Goal: Communication & Community: Answer question/provide support

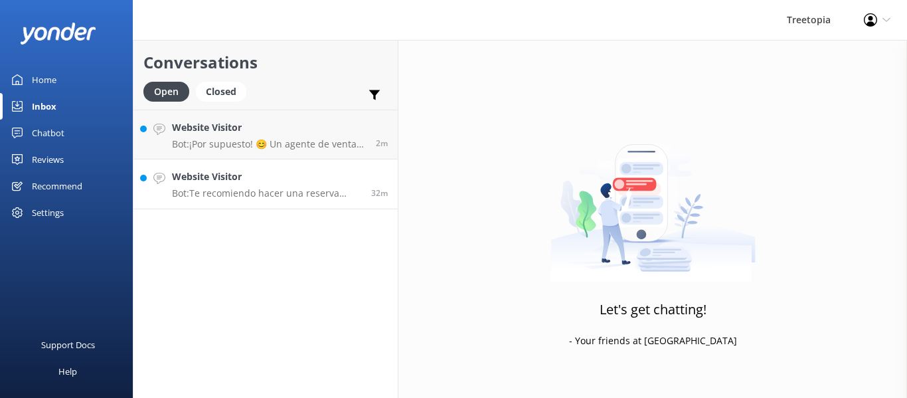
click at [284, 177] on h4 "Website Visitor" at bounding box center [266, 176] width 189 height 15
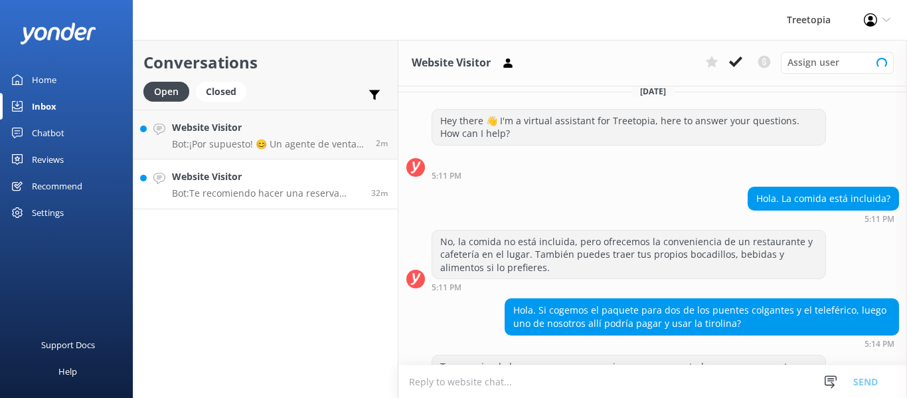
scroll to position [432, 0]
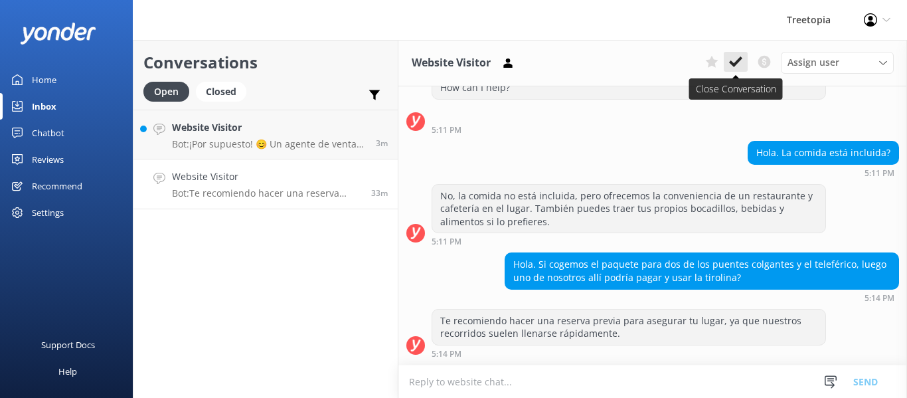
click at [728, 66] on button at bounding box center [736, 62] width 24 height 20
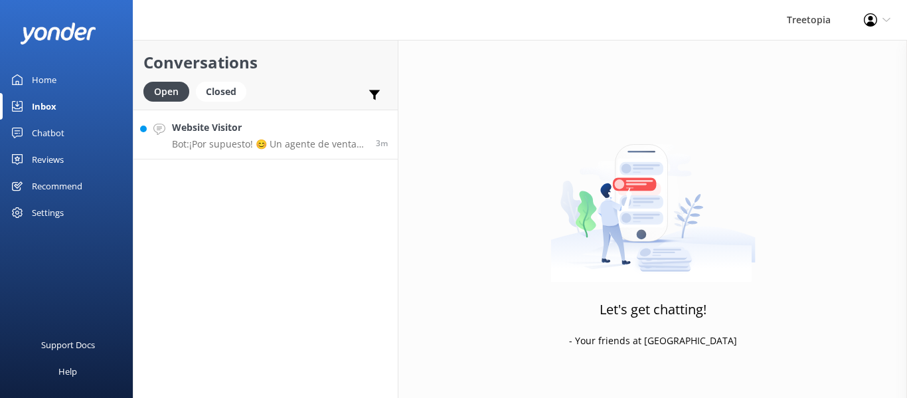
click at [275, 146] on p "Bot: ¡Por supuesto! 😊 Un agente de ventas se pondrá en contacto contigo pronto.…" at bounding box center [269, 144] width 194 height 12
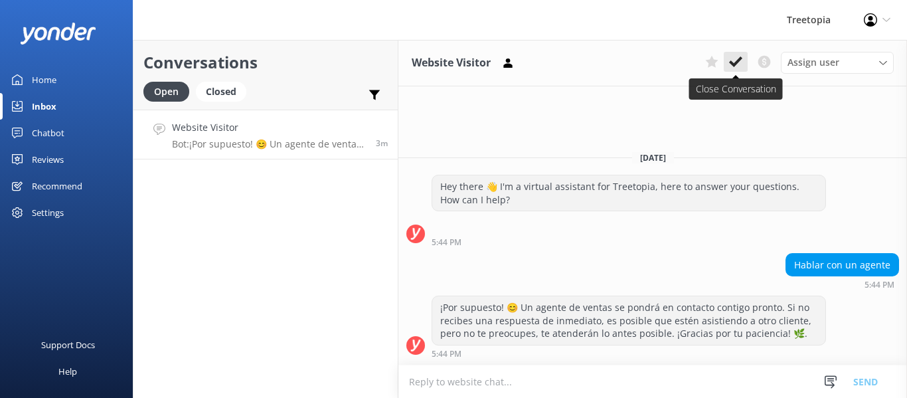
click at [744, 62] on button at bounding box center [736, 62] width 24 height 20
